Goal: Task Accomplishment & Management: Use online tool/utility

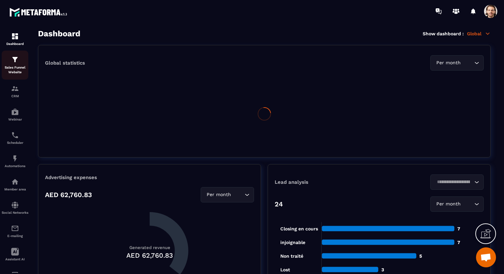
click at [17, 64] on img at bounding box center [15, 60] width 8 height 8
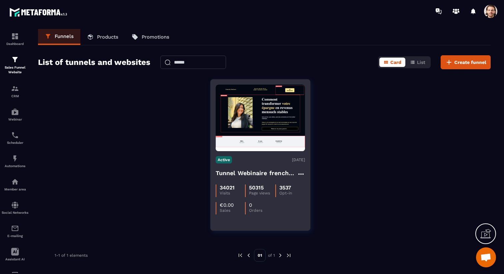
click at [234, 173] on h4 "Tunnel Webinaire frenchy partners" at bounding box center [256, 173] width 81 height 9
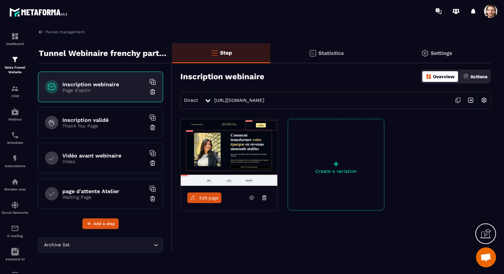
click at [340, 162] on p "+" at bounding box center [336, 163] width 96 height 9
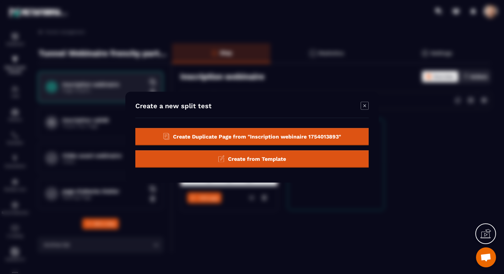
click at [304, 136] on span "Create Duplicate Page from "Inscription webinaire 1754013893"" at bounding box center [257, 136] width 168 height 6
click at [289, 130] on div "Create Duplicate Page from "Inscription webinaire 1754013893"" at bounding box center [251, 136] width 233 height 17
click at [363, 104] on icon "Modal window" at bounding box center [365, 106] width 8 height 8
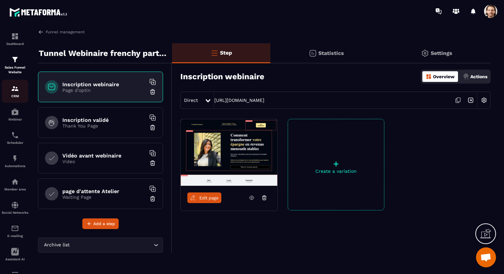
click at [17, 84] on link "CRM" at bounding box center [15, 91] width 27 height 23
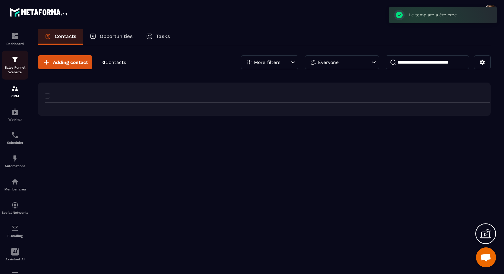
click at [14, 62] on img at bounding box center [15, 60] width 8 height 8
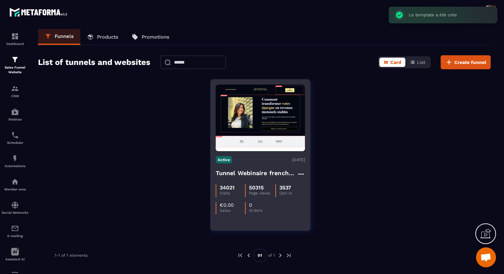
click at [260, 180] on div "34021 Visits 50315 Page views 3537 Opt-in €0.00 Sales 0 Orders" at bounding box center [260, 197] width 89 height 35
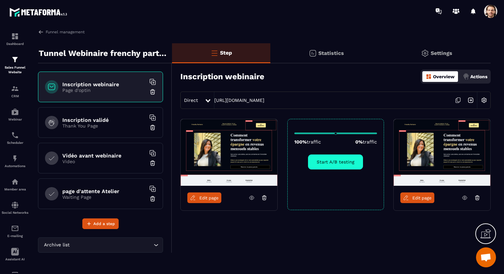
click at [414, 199] on span "Edit page" at bounding box center [421, 198] width 19 height 5
